Goal: Navigation & Orientation: Find specific page/section

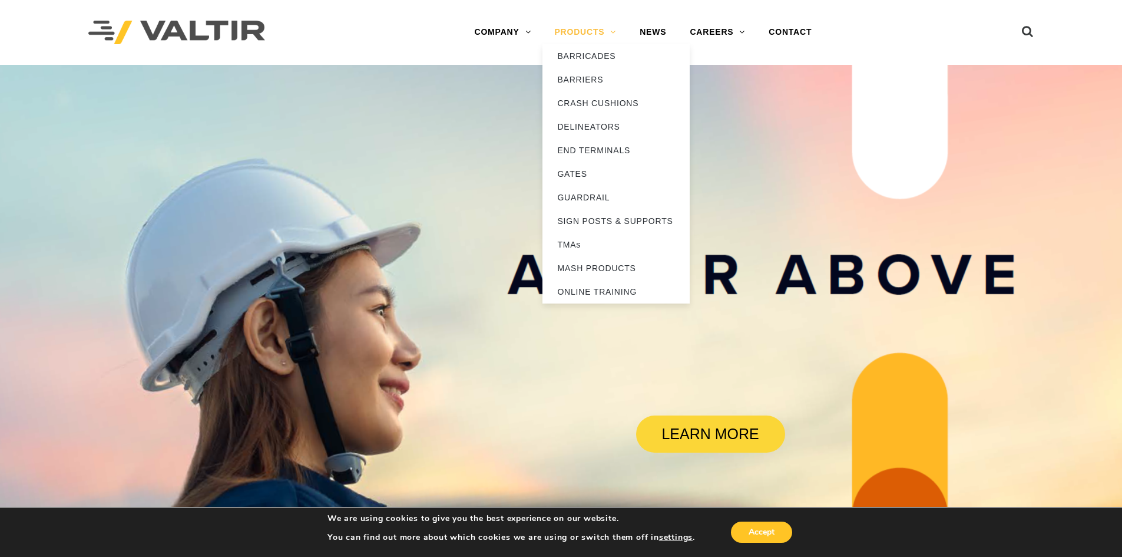
click at [613, 31] on link "PRODUCTS" at bounding box center [585, 33] width 85 height 24
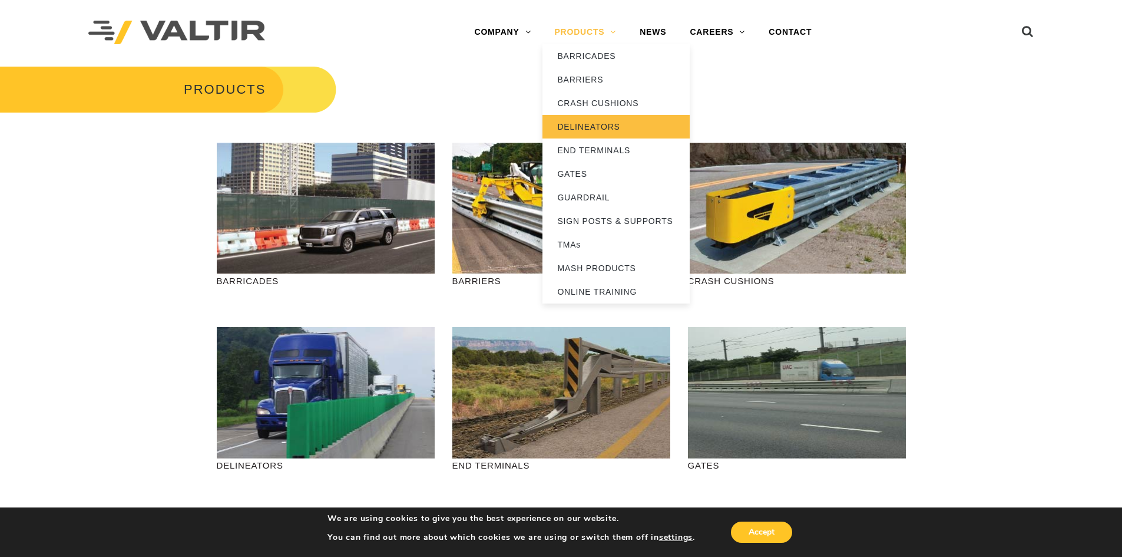
click at [612, 133] on link "DELINEATORS" at bounding box center [616, 127] width 147 height 24
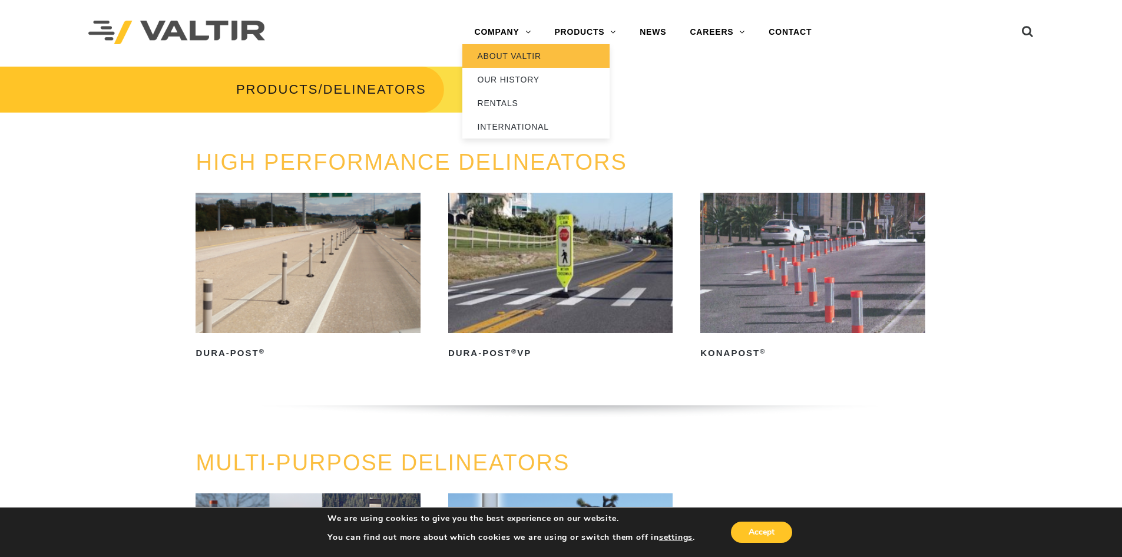
click at [520, 53] on link "ABOUT VALTIR" at bounding box center [535, 56] width 147 height 24
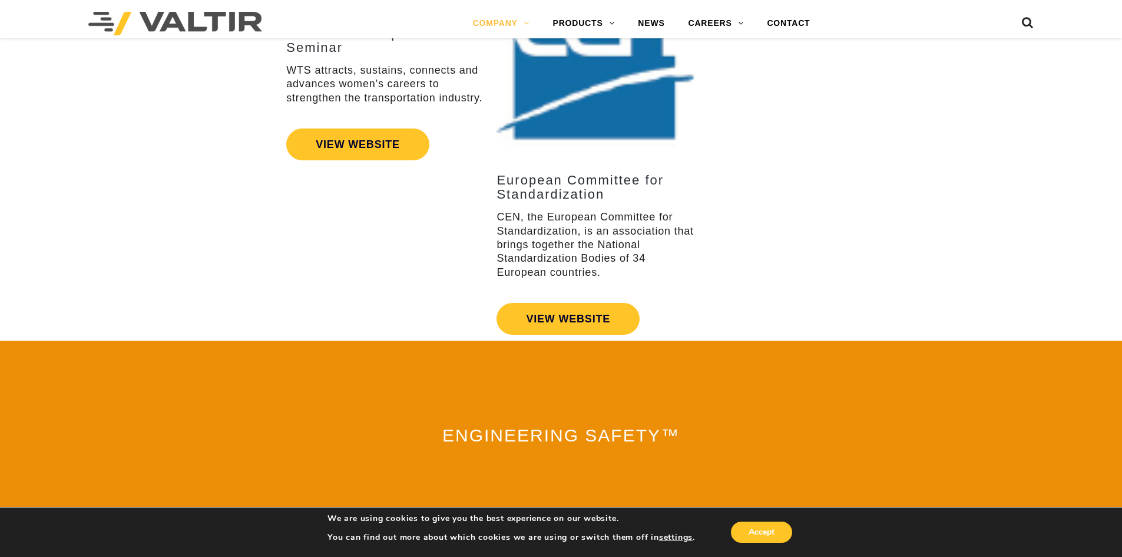
scroll to position [2236, 0]
